Goal: Check status: Check status

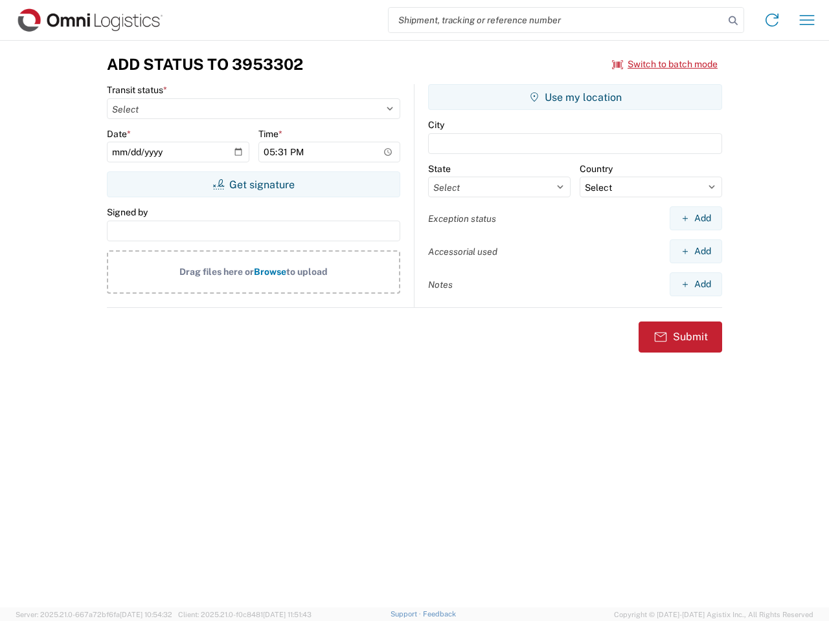
click at [556, 20] on input "search" at bounding box center [555, 20] width 335 height 25
click at [733, 21] on icon at bounding box center [733, 21] width 18 height 18
click at [772, 20] on icon at bounding box center [771, 20] width 21 height 21
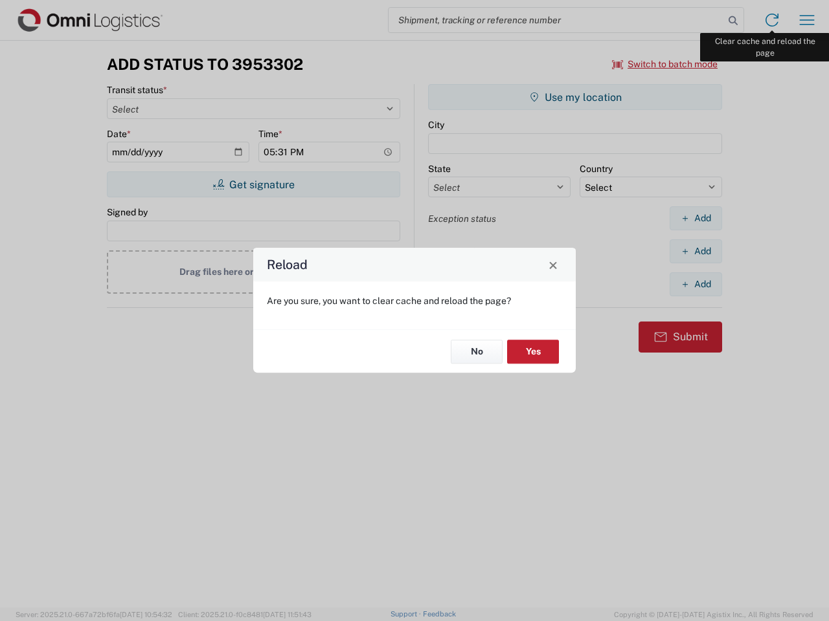
click at [807, 20] on div "Reload Are you sure, you want to clear cache and reload the page? No Yes" at bounding box center [414, 310] width 829 height 621
click at [665, 64] on div "Reload Are you sure, you want to clear cache and reload the page? No Yes" at bounding box center [414, 310] width 829 height 621
click at [253, 184] on div "Reload Are you sure, you want to clear cache and reload the page? No Yes" at bounding box center [414, 310] width 829 height 621
click at [575, 97] on div "Reload Are you sure, you want to clear cache and reload the page? No Yes" at bounding box center [414, 310] width 829 height 621
click at [695, 218] on div "Reload Are you sure, you want to clear cache and reload the page? No Yes" at bounding box center [414, 310] width 829 height 621
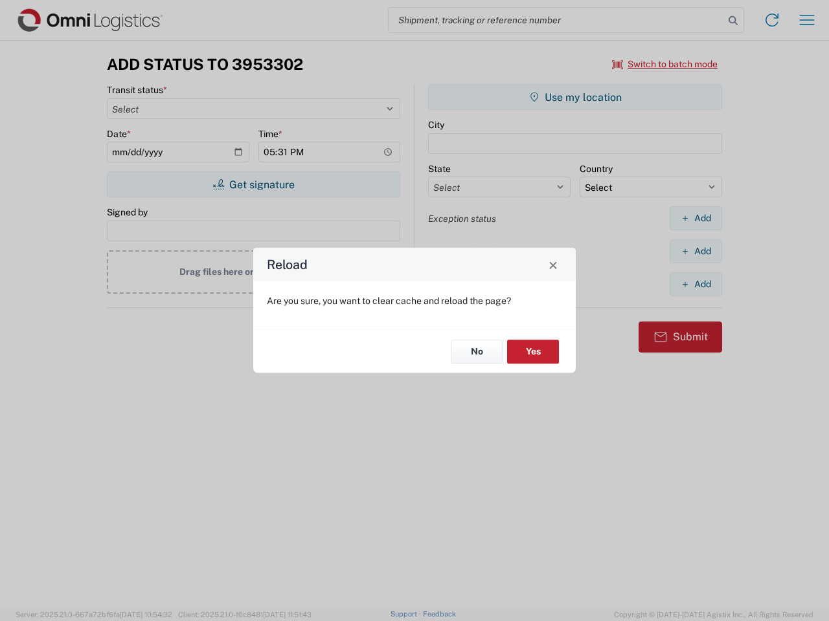
click at [695, 251] on div "Reload Are you sure, you want to clear cache and reload the page? No Yes" at bounding box center [414, 310] width 829 height 621
click at [695, 284] on div "Reload Are you sure, you want to clear cache and reload the page? No Yes" at bounding box center [414, 310] width 829 height 621
